Goal: Information Seeking & Learning: Stay updated

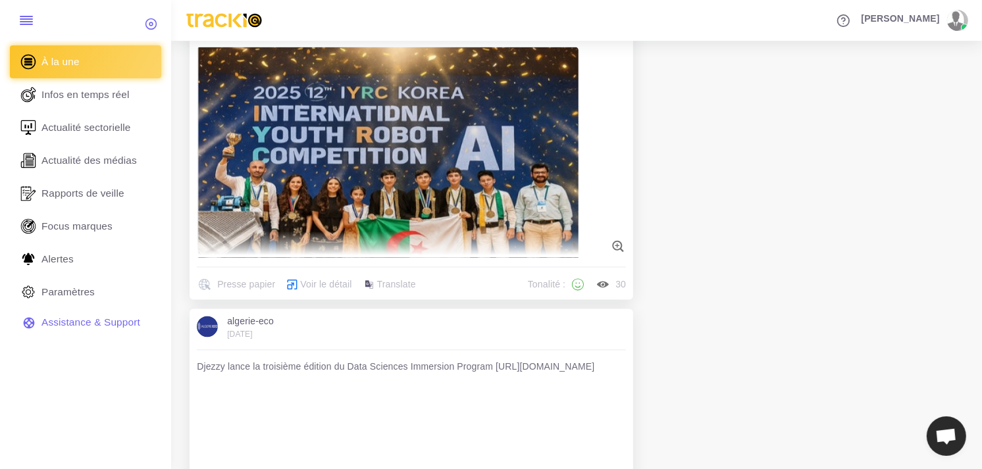
scroll to position [2340, 0]
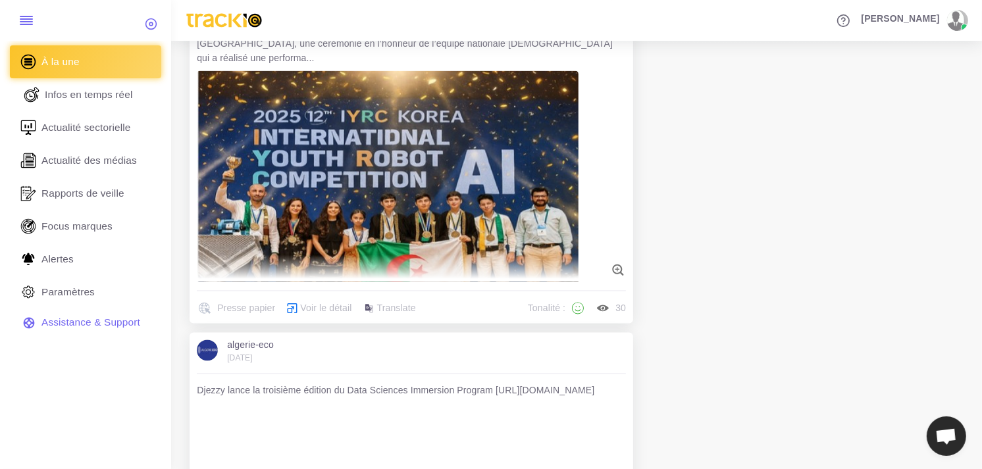
click at [97, 100] on span "Infos en temps réel" at bounding box center [89, 95] width 88 height 14
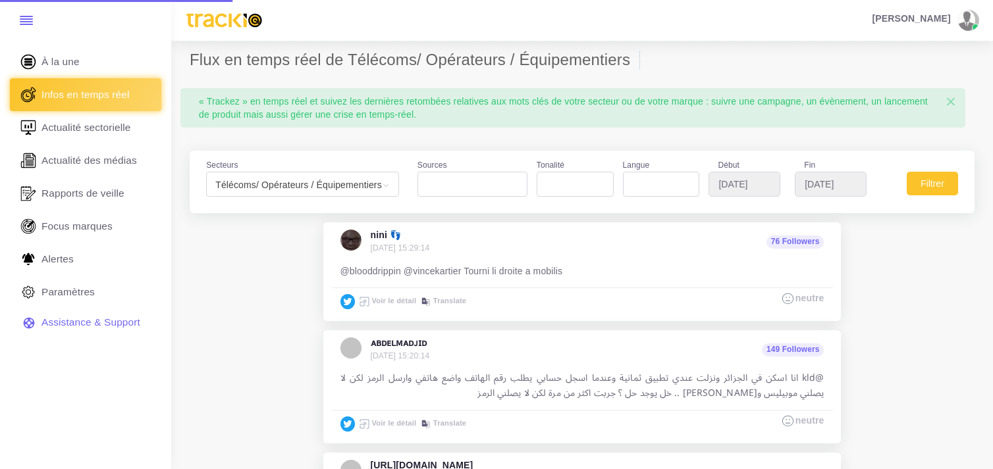
select select
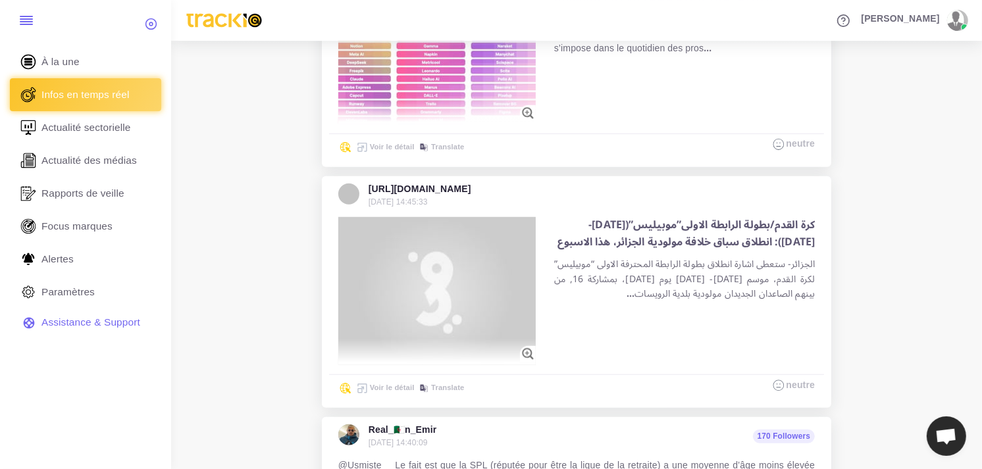
scroll to position [951, 0]
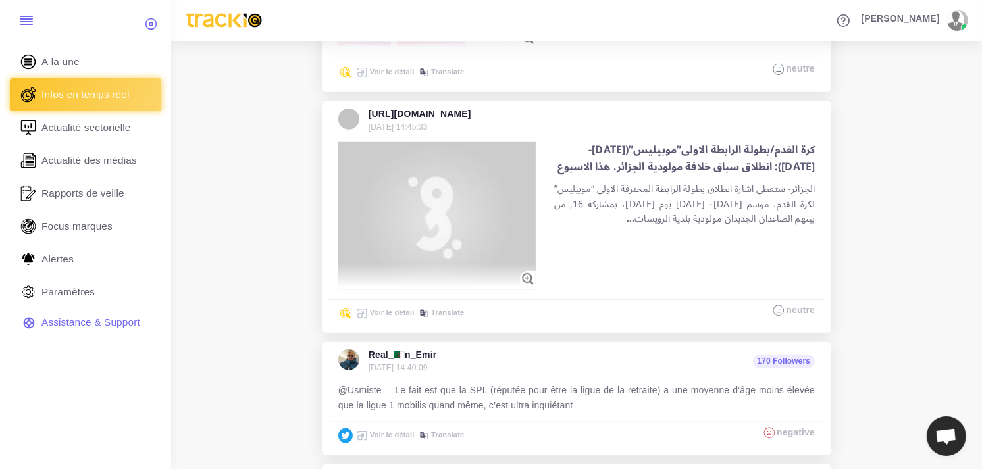
click at [694, 174] on span "كرة القدم/بطولة الرابطة الاولى”موبيليس”(2025- 2026): انطلاق سباق خلافة مولودية …" at bounding box center [686, 158] width 257 height 39
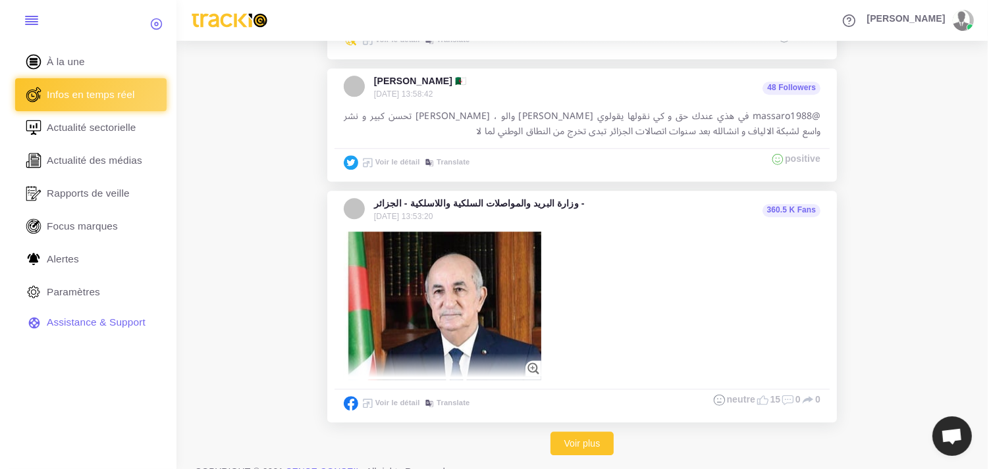
scroll to position [3129, 0]
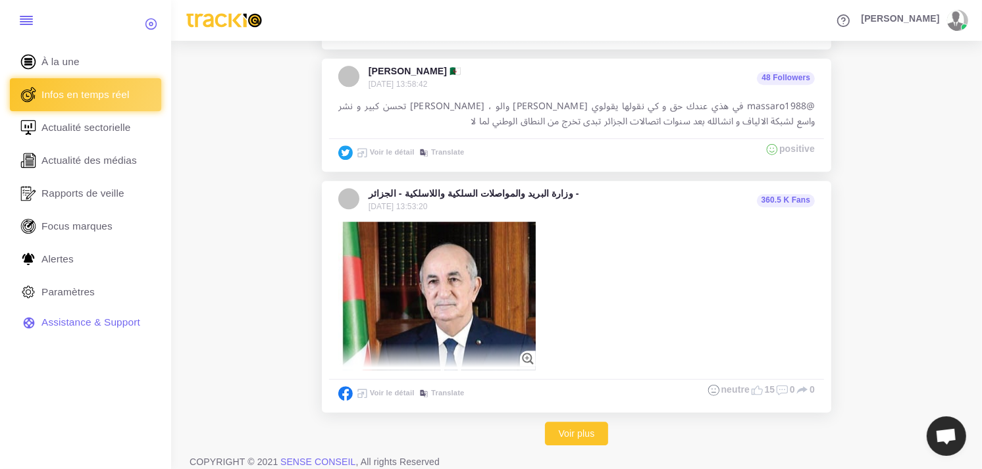
click at [458, 286] on img at bounding box center [436, 296] width 197 height 148
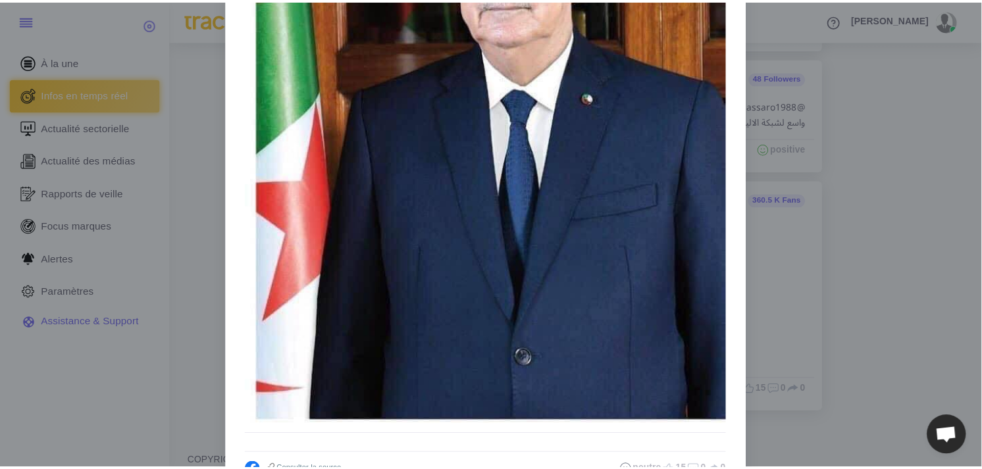
scroll to position [292, 0]
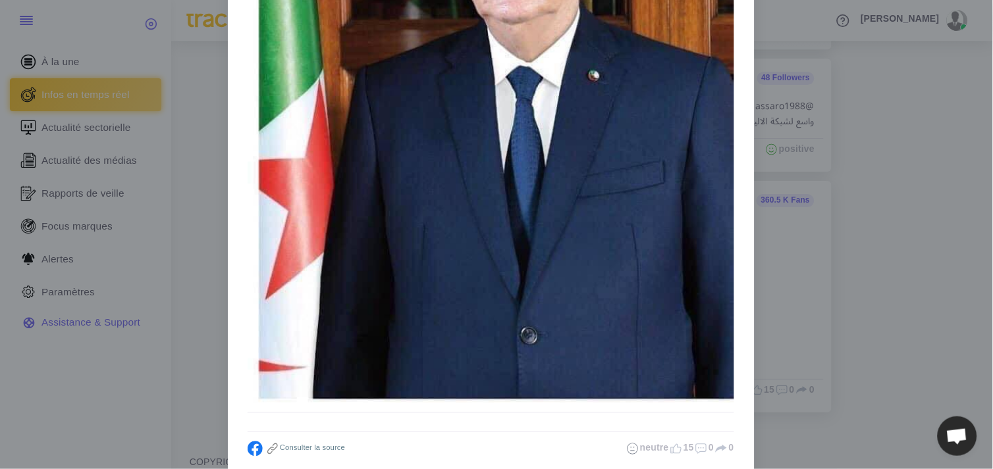
click at [292, 442] on h6 "Consulter la source" at bounding box center [296, 449] width 97 height 14
click at [294, 452] on h6 "Consulter la source" at bounding box center [296, 449] width 97 height 14
click at [297, 443] on h6 "Consulter la source" at bounding box center [296, 449] width 97 height 14
click at [298, 445] on link "Consulter la source" at bounding box center [305, 448] width 80 height 8
drag, startPoint x: 894, startPoint y: 176, endPoint x: 874, endPoint y: 171, distance: 20.4
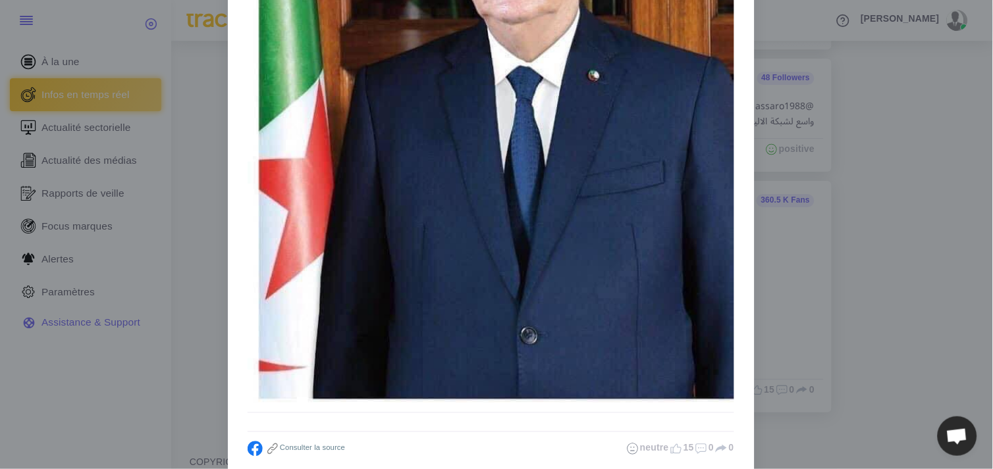
click at [892, 176] on div "وزارة البريد والمواصلات السلكية واللاسلكية - الجزائر - 2025/08/19 13:53:20 360.…" at bounding box center [496, 234] width 993 height 469
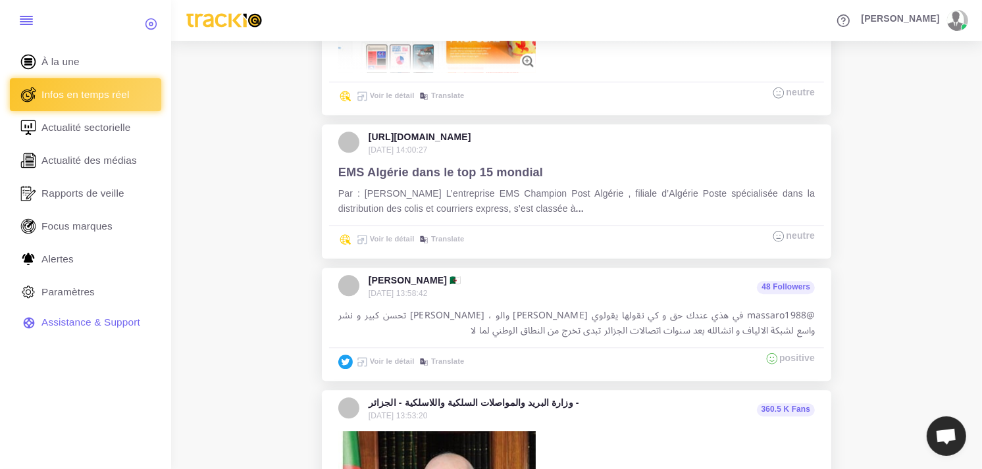
scroll to position [2763, 0]
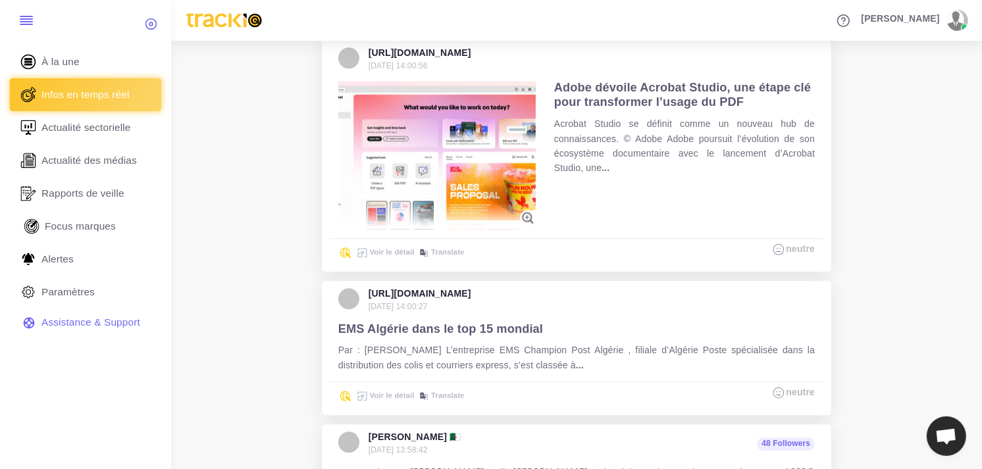
click at [90, 230] on span "Focus marques" at bounding box center [80, 226] width 71 height 14
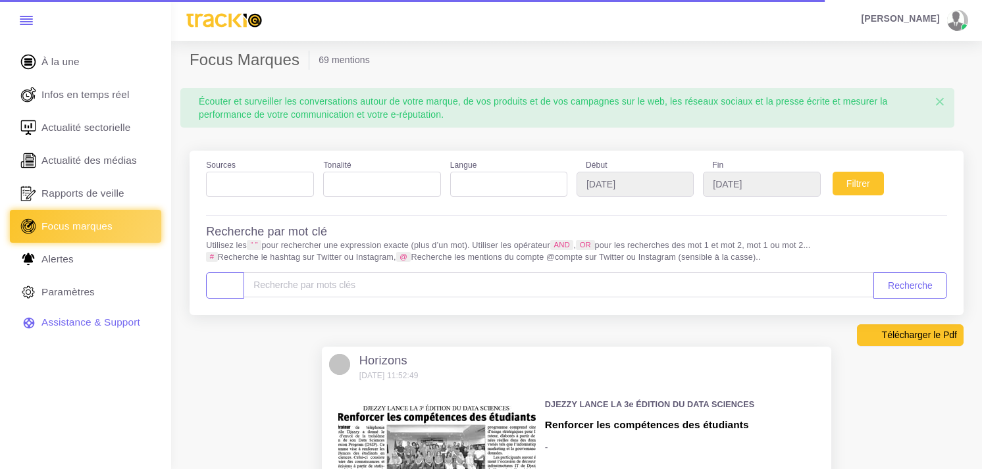
select select
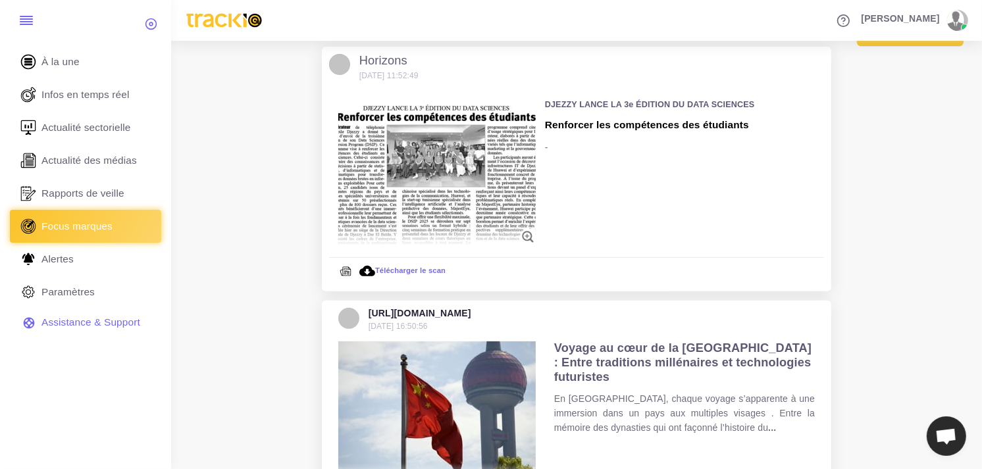
scroll to position [219, 0]
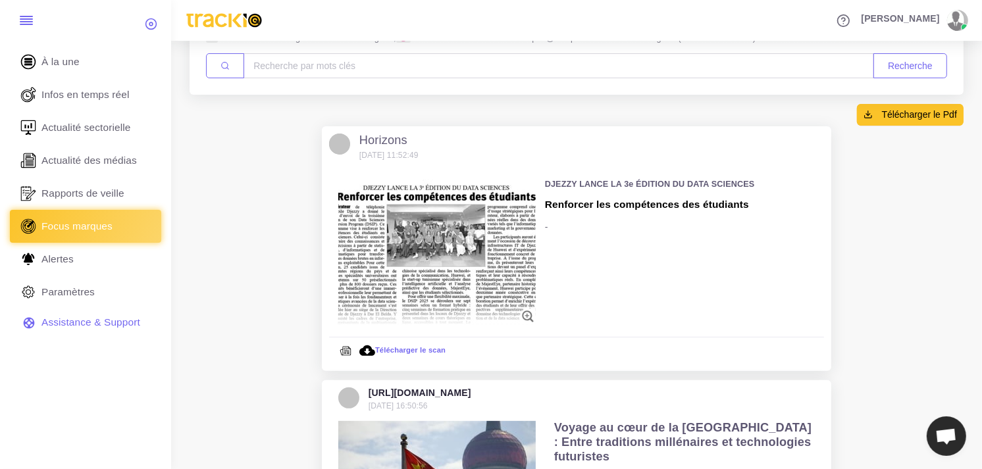
click at [458, 232] on img at bounding box center [436, 254] width 197 height 148
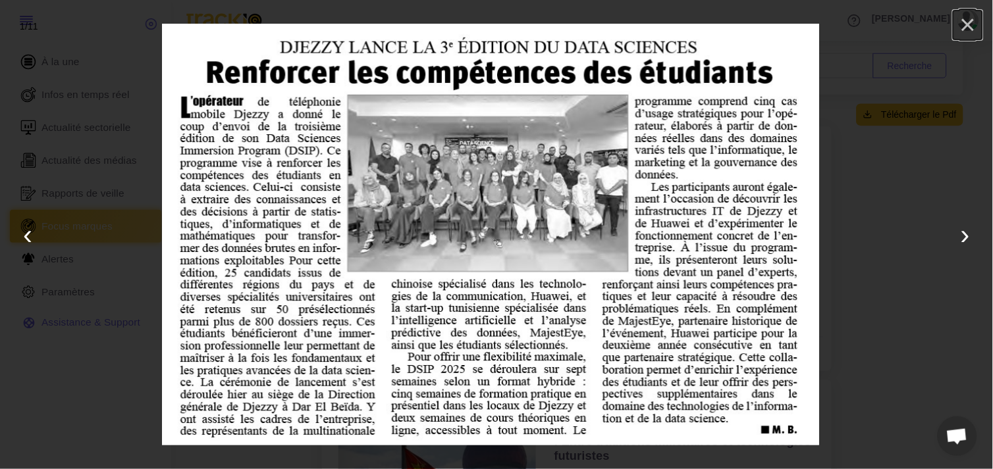
click at [971, 22] on button "×" at bounding box center [967, 25] width 29 height 29
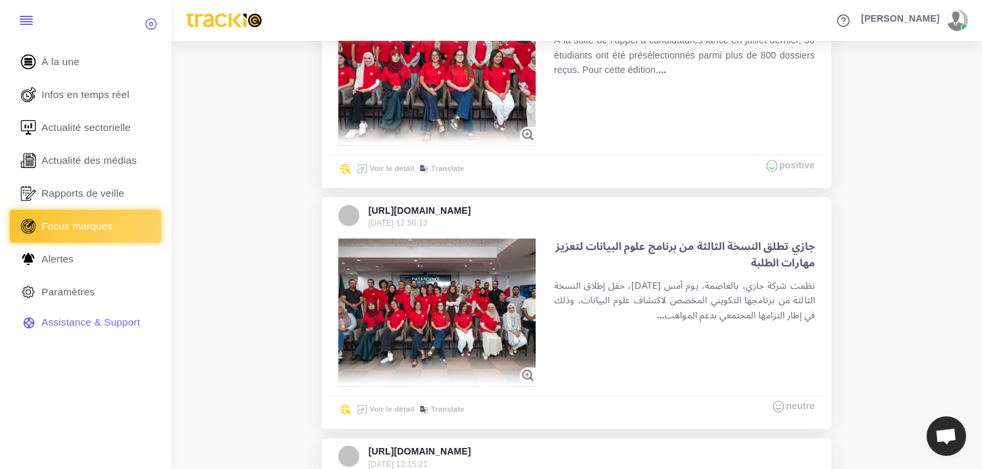
scroll to position [1390, 0]
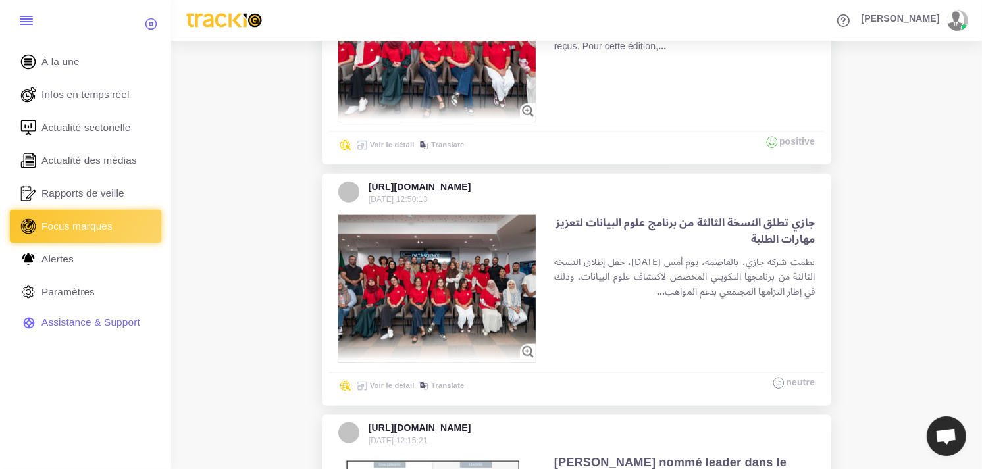
click at [475, 278] on img at bounding box center [436, 289] width 197 height 148
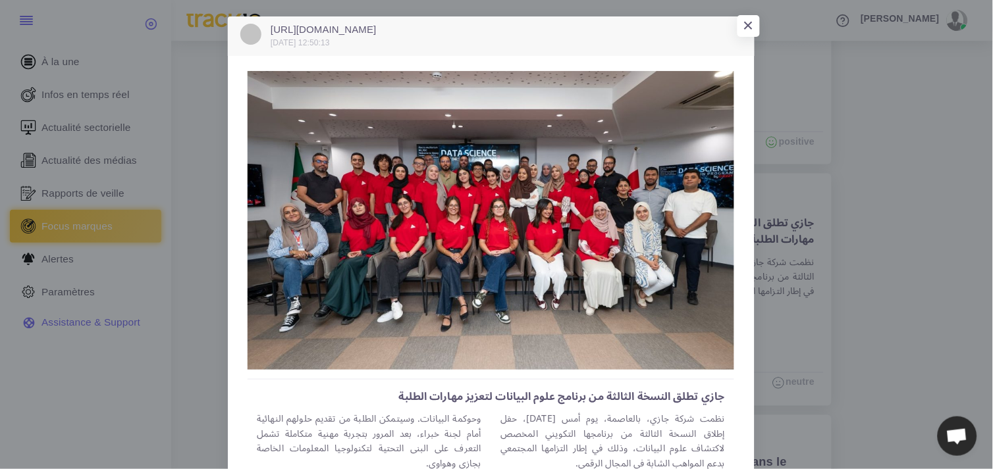
click at [350, 218] on img at bounding box center [491, 220] width 486 height 299
click at [601, 201] on img at bounding box center [491, 220] width 486 height 299
click at [603, 200] on img at bounding box center [491, 220] width 486 height 299
click at [742, 28] on span "×" at bounding box center [746, 28] width 11 height 20
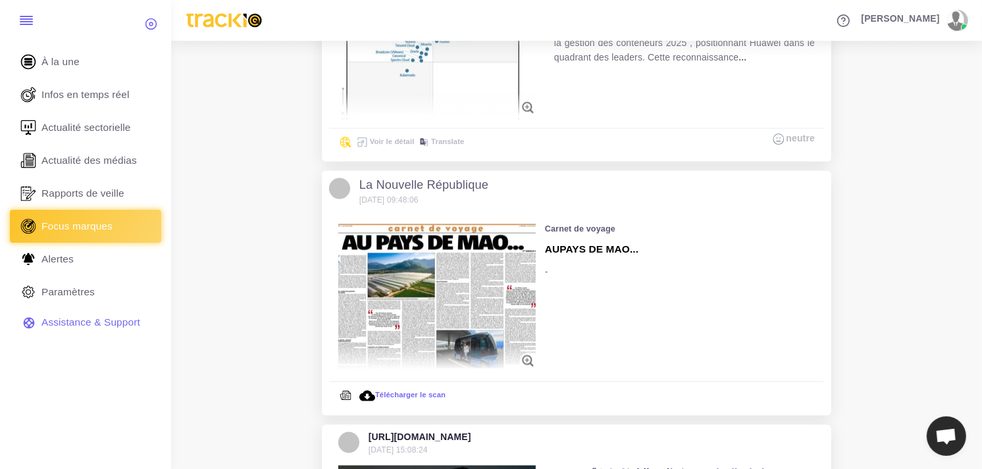
scroll to position [1901, 0]
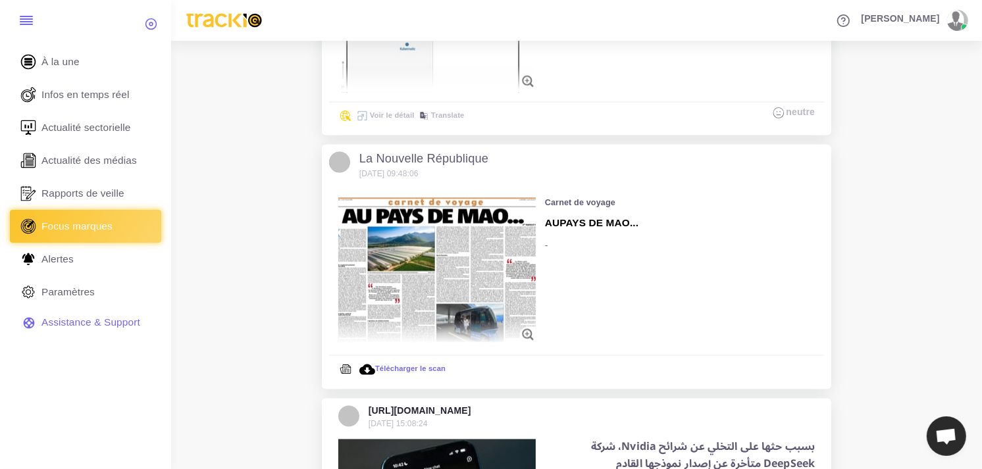
click at [500, 265] on img at bounding box center [436, 272] width 197 height 148
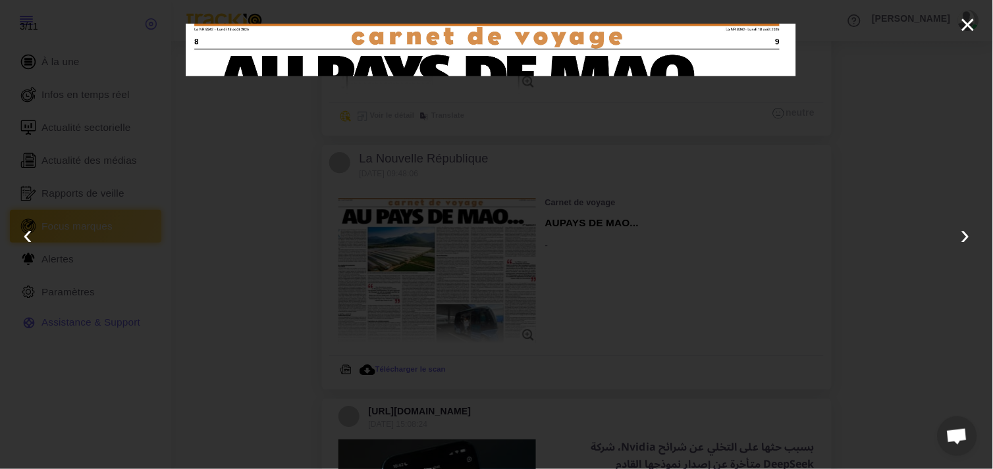
click at [430, 222] on img at bounding box center [491, 235] width 610 height 423
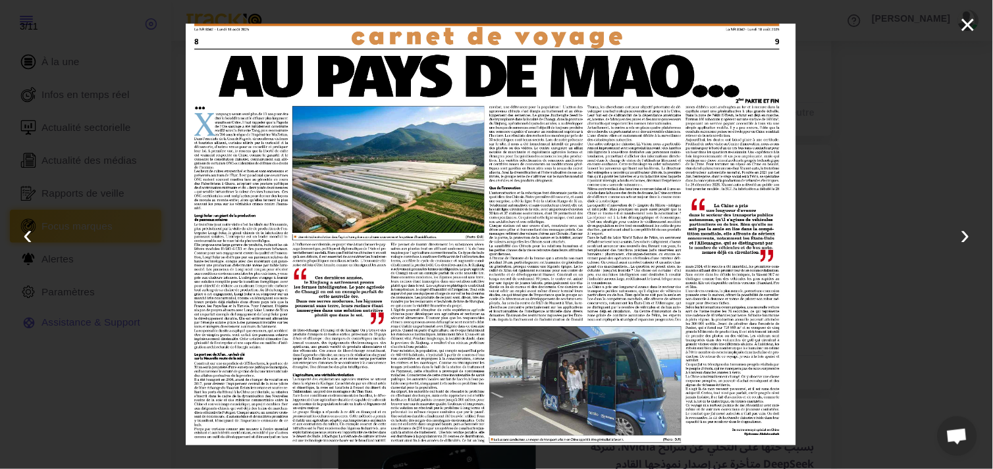
click at [430, 222] on img at bounding box center [491, 235] width 610 height 423
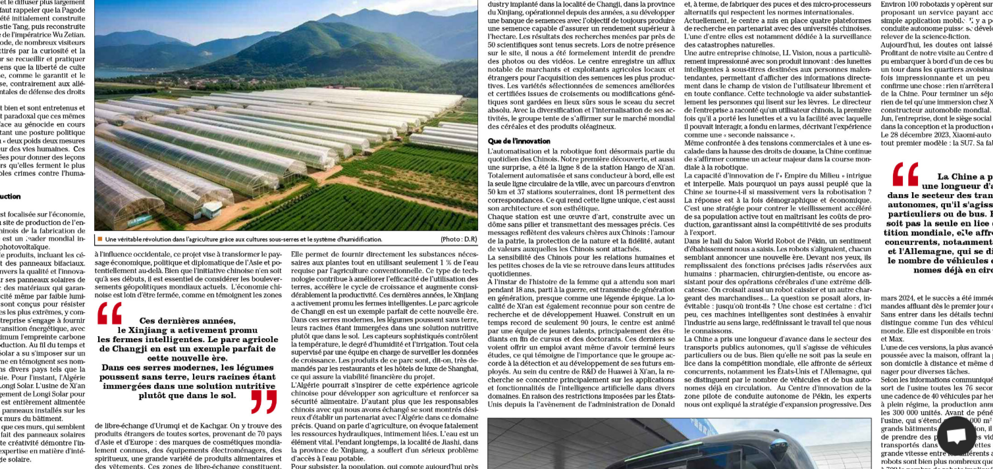
click at [461, 215] on img at bounding box center [491, 234] width 1220 height 845
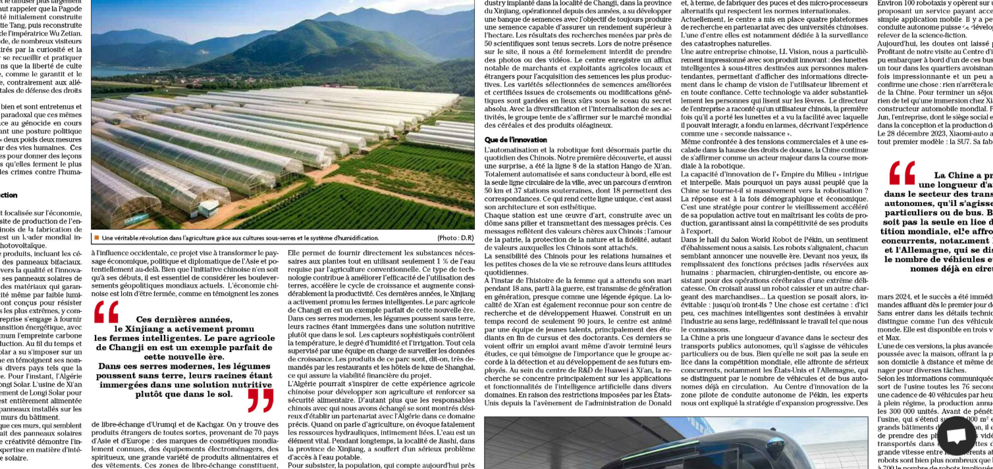
click at [458, 213] on img at bounding box center [488, 233] width 1220 height 845
click at [714, 179] on img at bounding box center [488, 233] width 1220 height 845
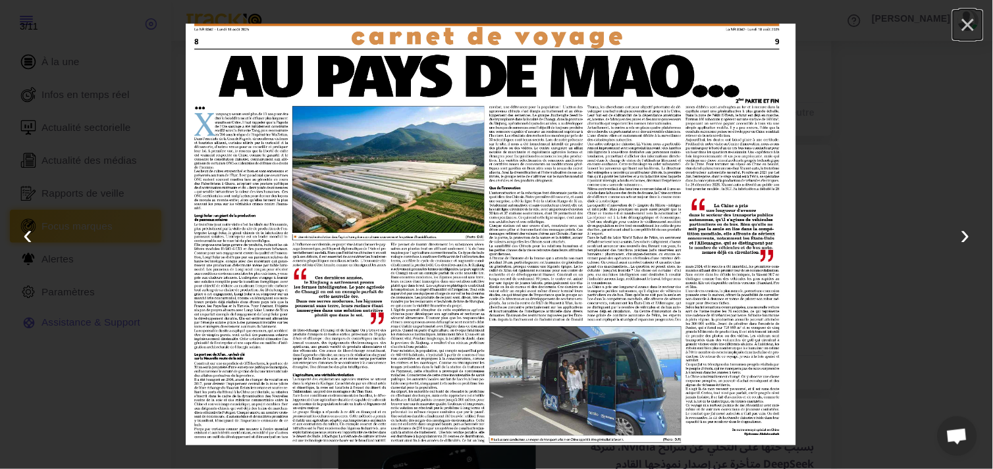
click at [964, 29] on button "×" at bounding box center [967, 25] width 29 height 29
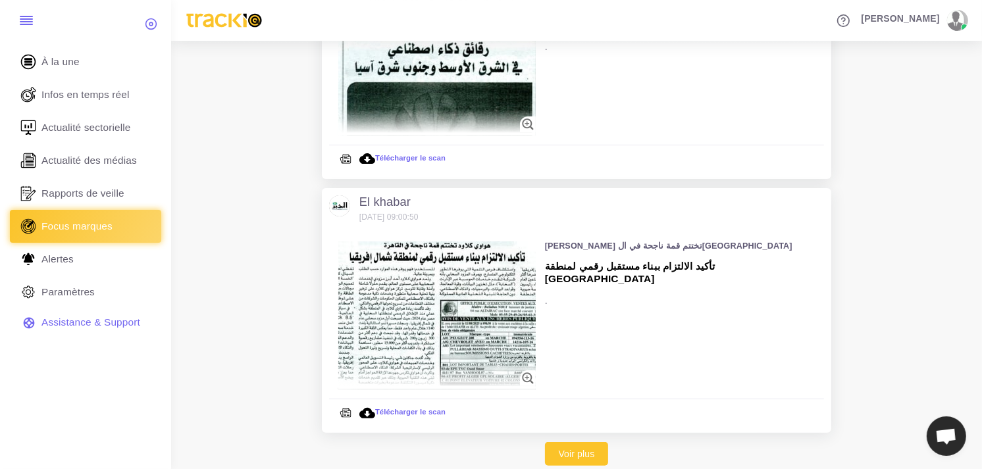
scroll to position [4754, 0]
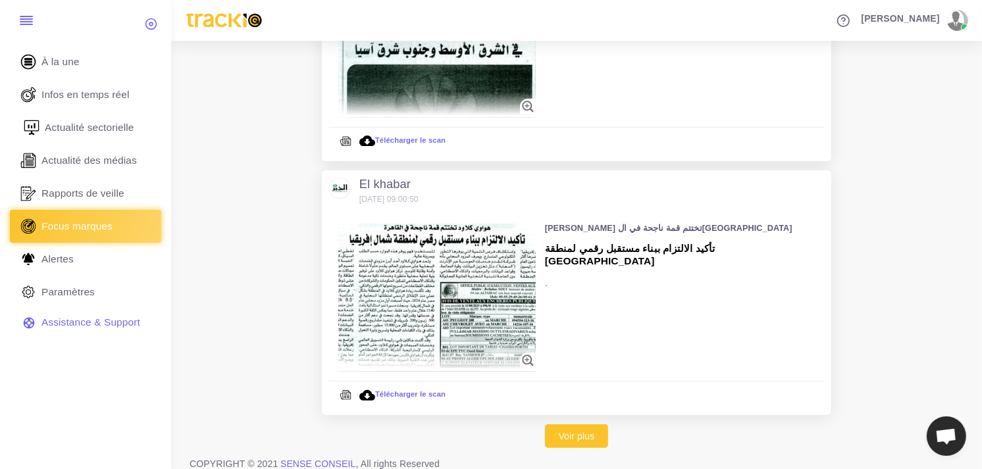
click at [110, 117] on link "Actualité sectorielle" at bounding box center [85, 127] width 151 height 33
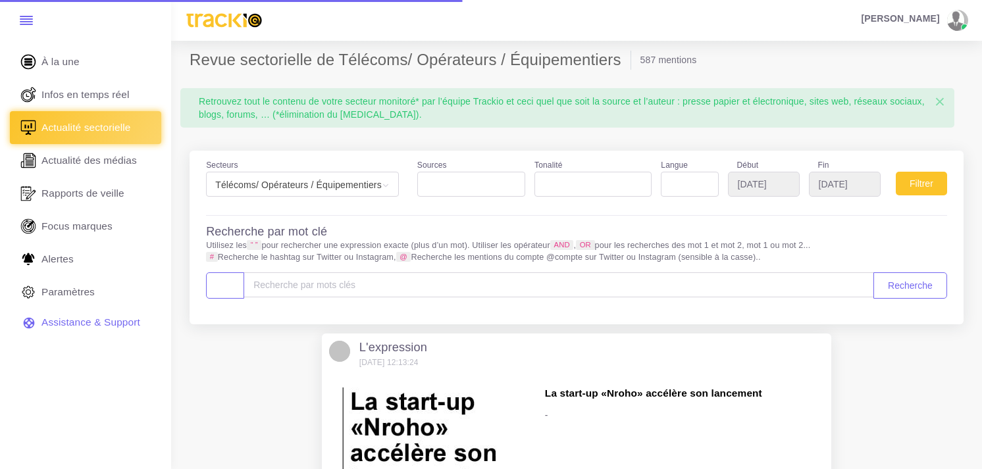
select select
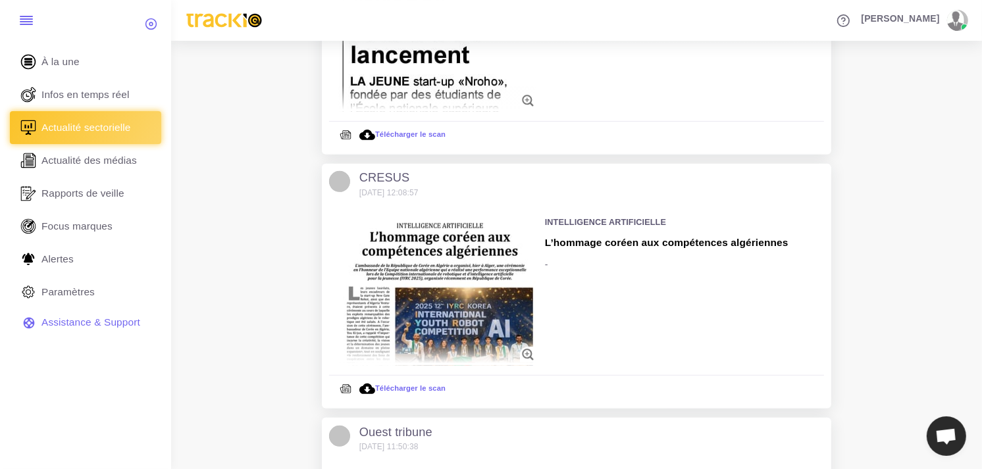
scroll to position [219, 0]
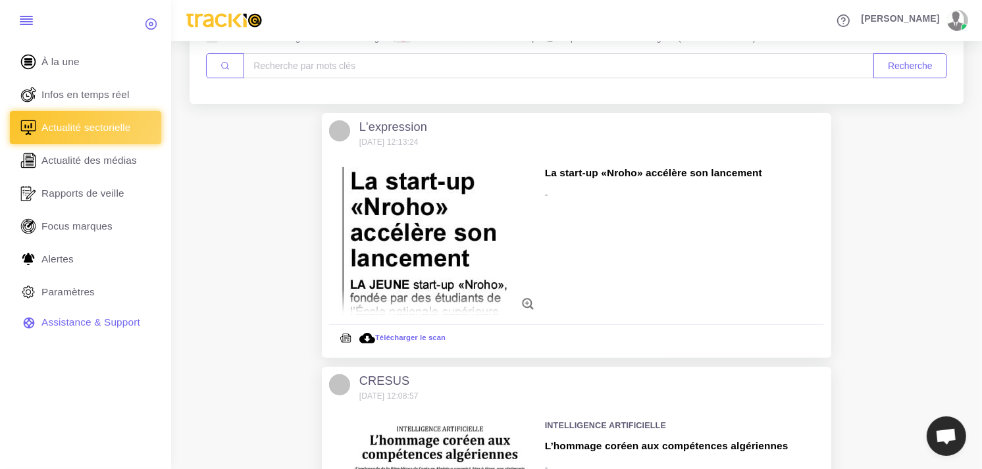
click at [474, 193] on img at bounding box center [436, 241] width 197 height 148
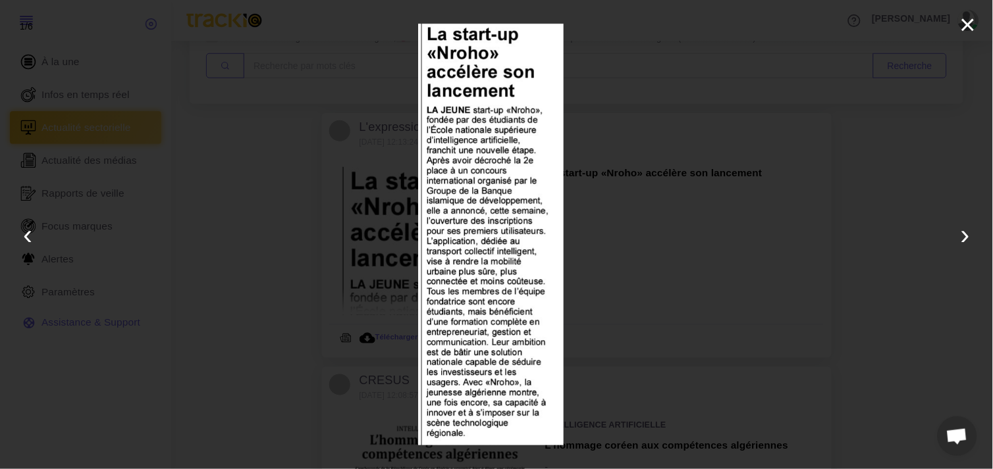
click at [922, 218] on div "× ‹ › 1 / 6" at bounding box center [496, 234] width 993 height 469
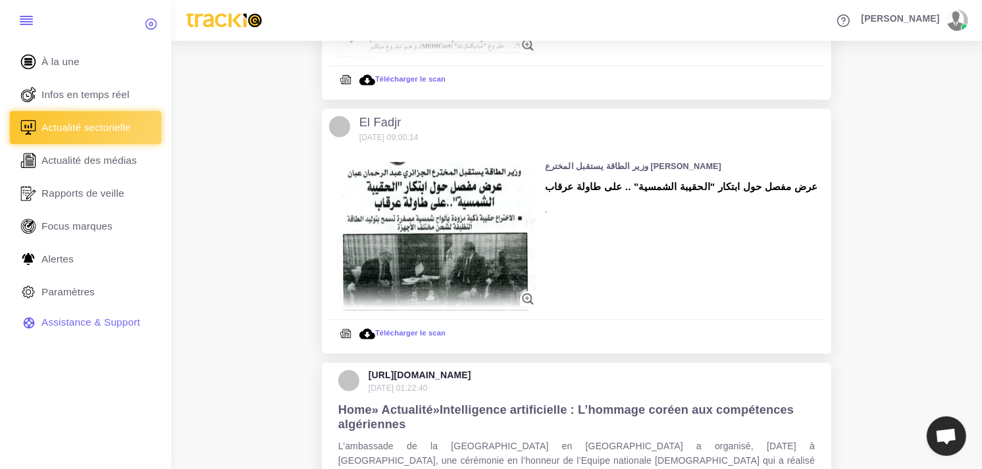
scroll to position [2226, 0]
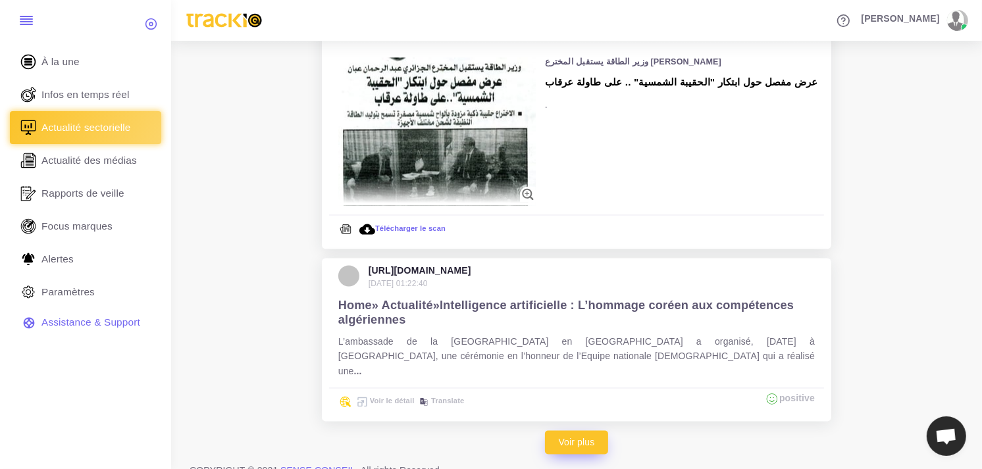
click at [578, 430] on link "Voir plus" at bounding box center [577, 442] width 64 height 24
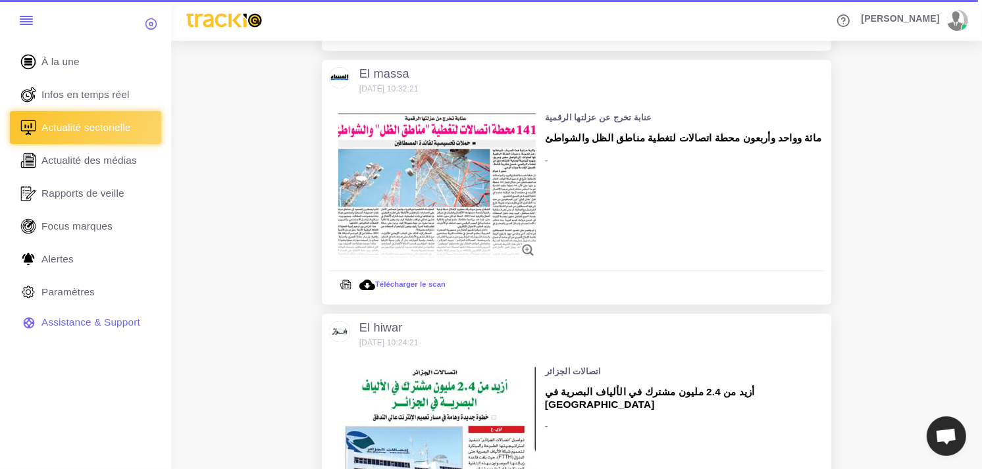
scroll to position [3835, 0]
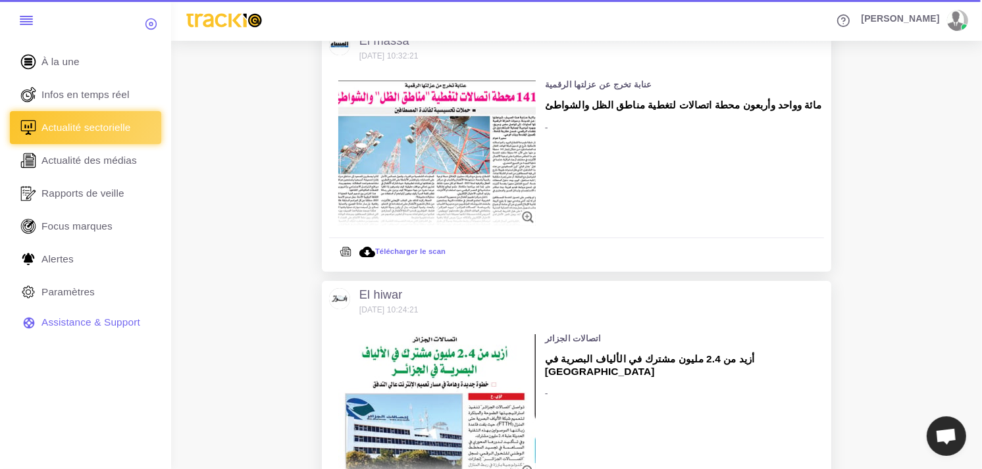
click at [457, 126] on img at bounding box center [436, 154] width 197 height 148
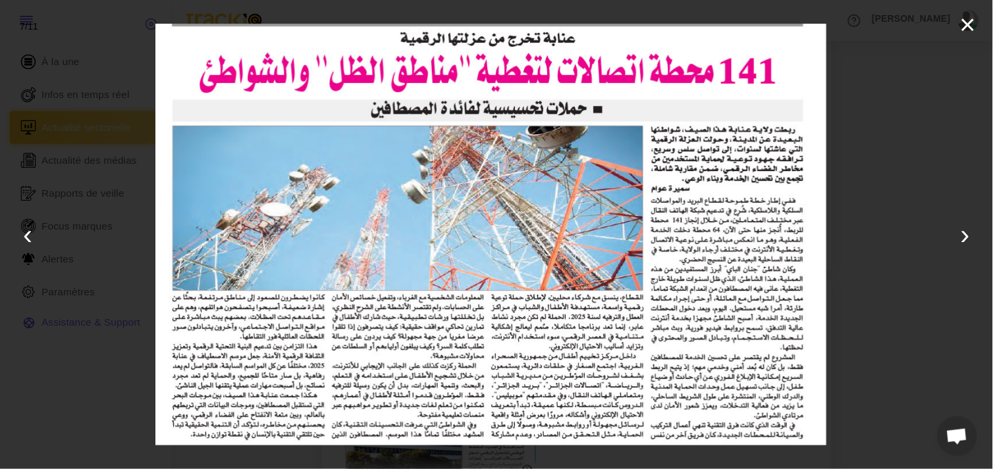
click at [883, 137] on div "× ‹ › 7 / 11" at bounding box center [496, 234] width 993 height 469
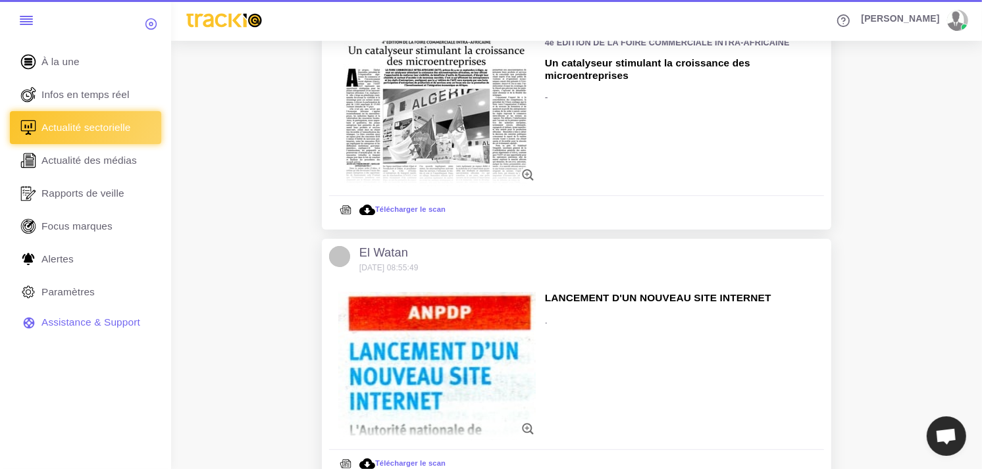
scroll to position [4700, 0]
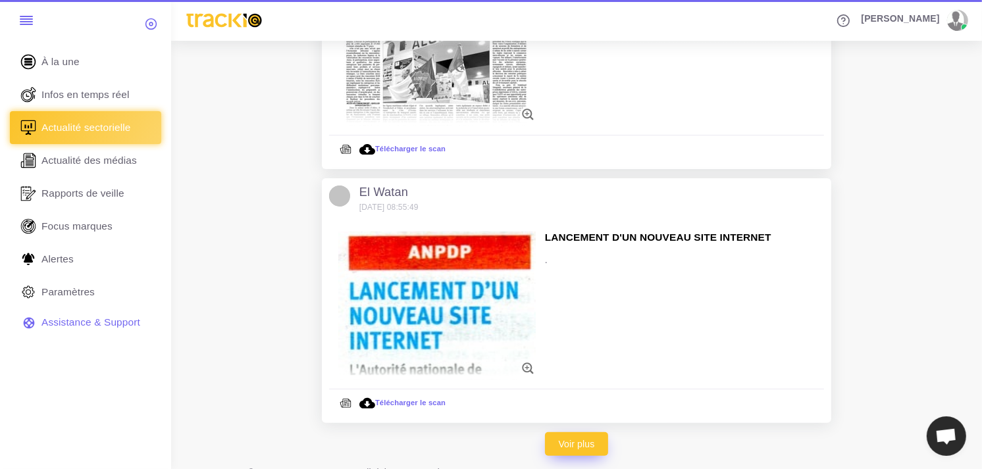
click at [565, 436] on link "Voir plus" at bounding box center [577, 444] width 64 height 24
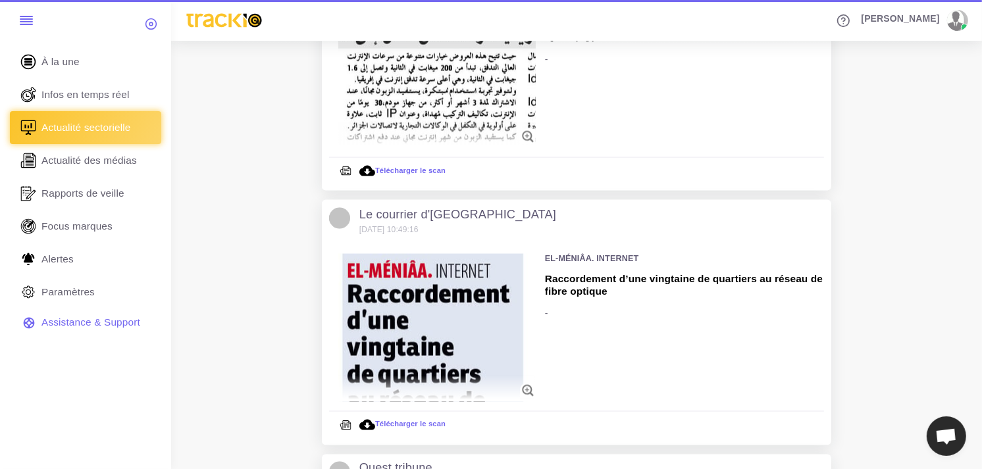
scroll to position [6309, 0]
click at [600, 273] on h5 "Raccordement d’une vingtaine de quartiers au réseau de fibre optique" at bounding box center [684, 285] width 279 height 24
click at [444, 298] on img at bounding box center [436, 327] width 197 height 148
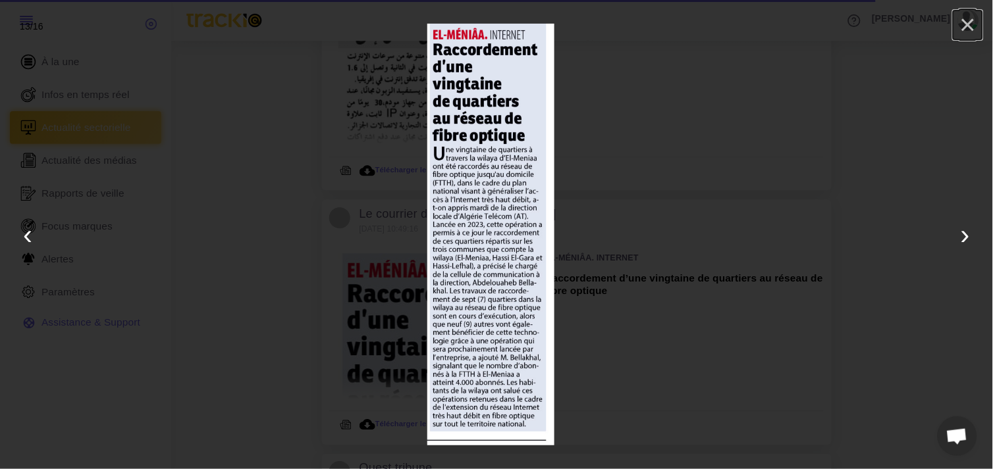
click at [978, 21] on button "×" at bounding box center [967, 25] width 29 height 29
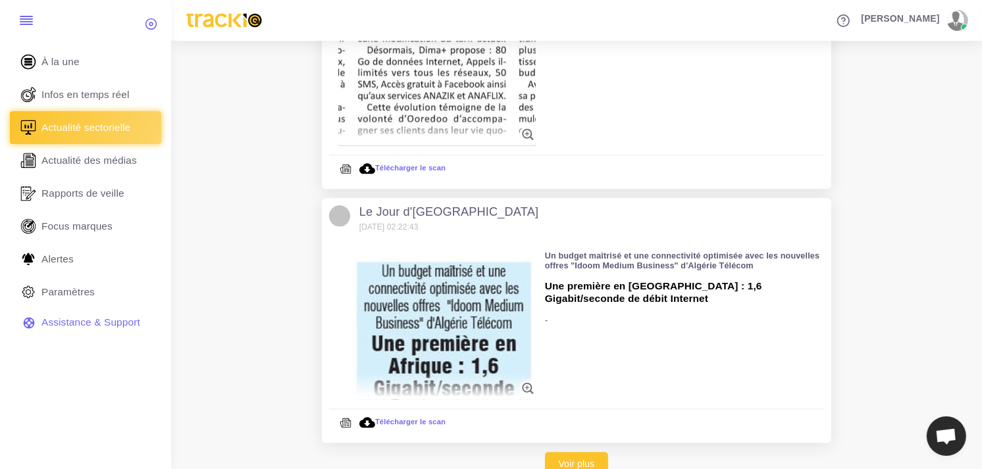
scroll to position [7090, 0]
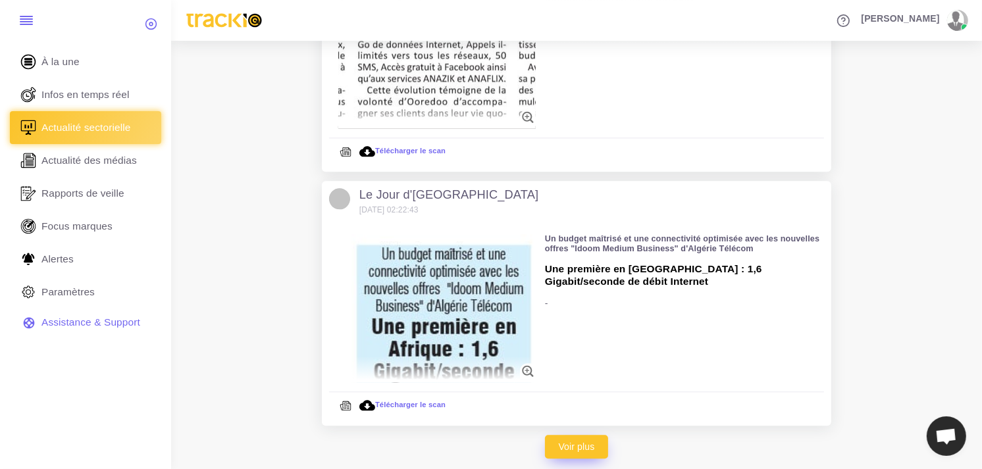
click at [569, 435] on link "Voir plus" at bounding box center [577, 447] width 64 height 24
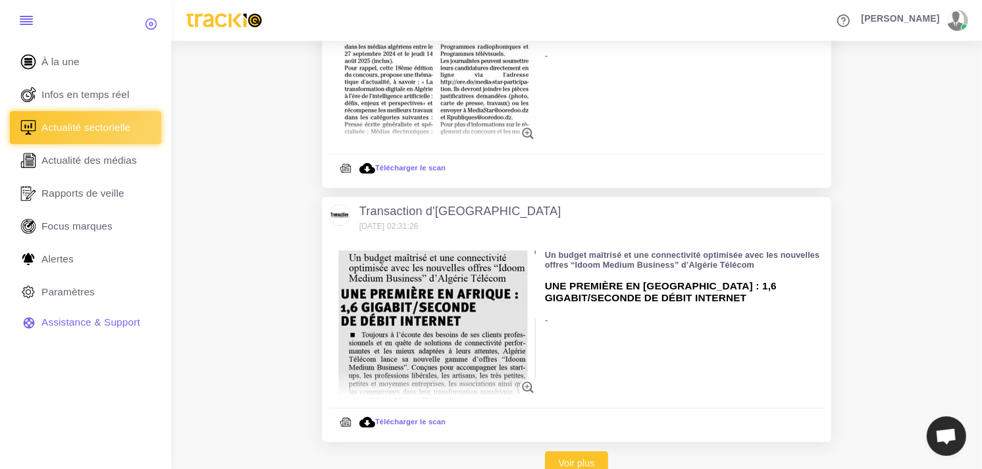
scroll to position [9369, 0]
